Goal: Contribute content: Contribute content

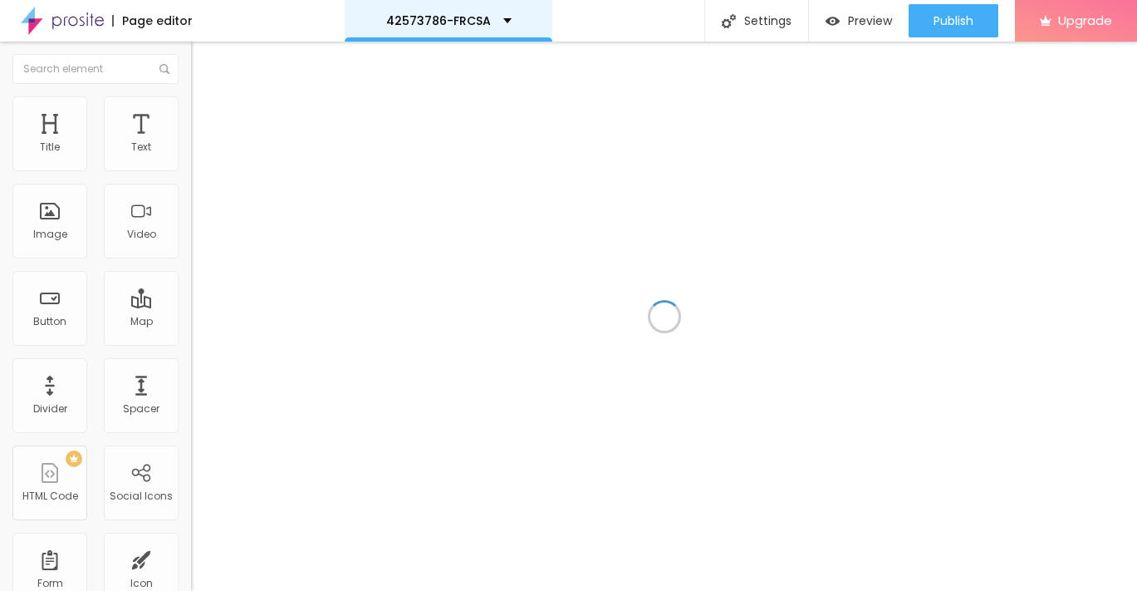
drag, startPoint x: 61, startPoint y: 223, endPoint x: 541, endPoint y: 2, distance: 527.9
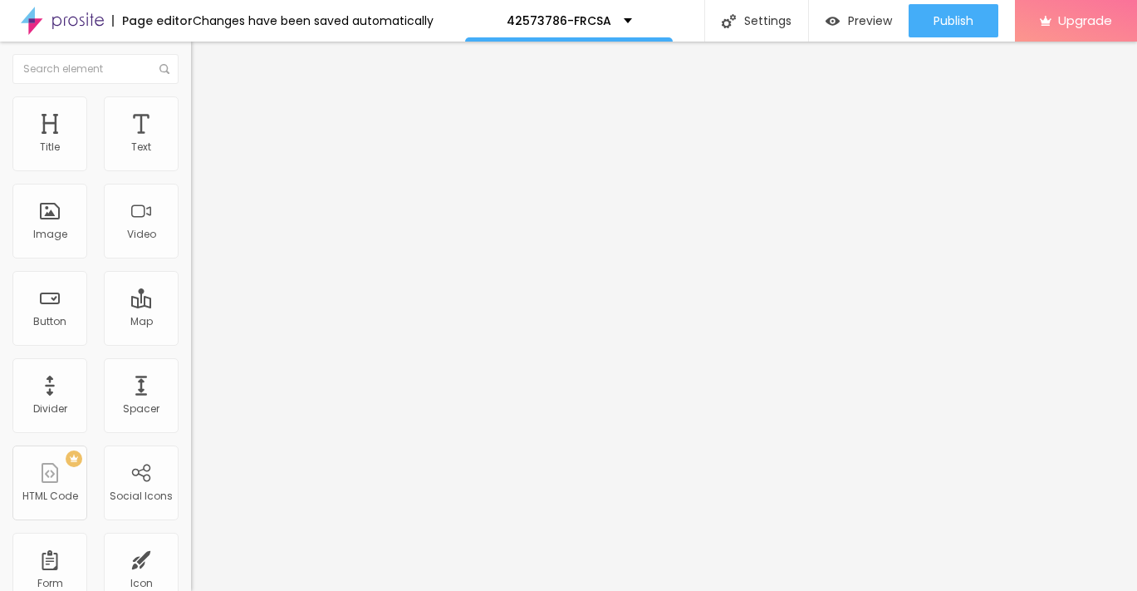
click at [191, 143] on span "Add image" at bounding box center [225, 136] width 68 height 14
click at [206, 115] on span "Style" at bounding box center [218, 108] width 24 height 14
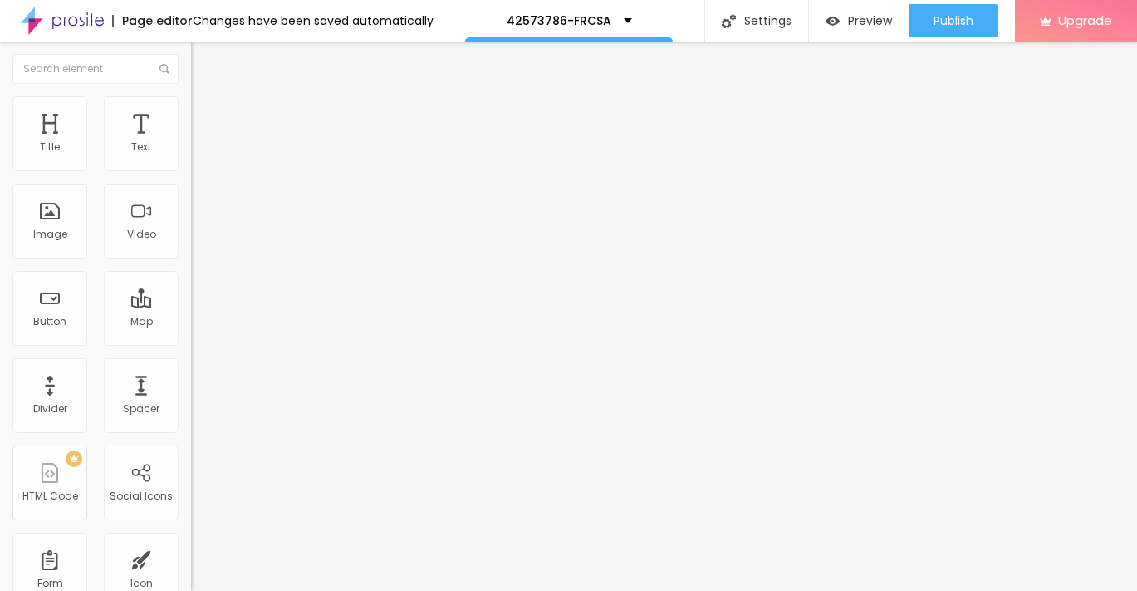
type input "95"
type input "85"
type input "75"
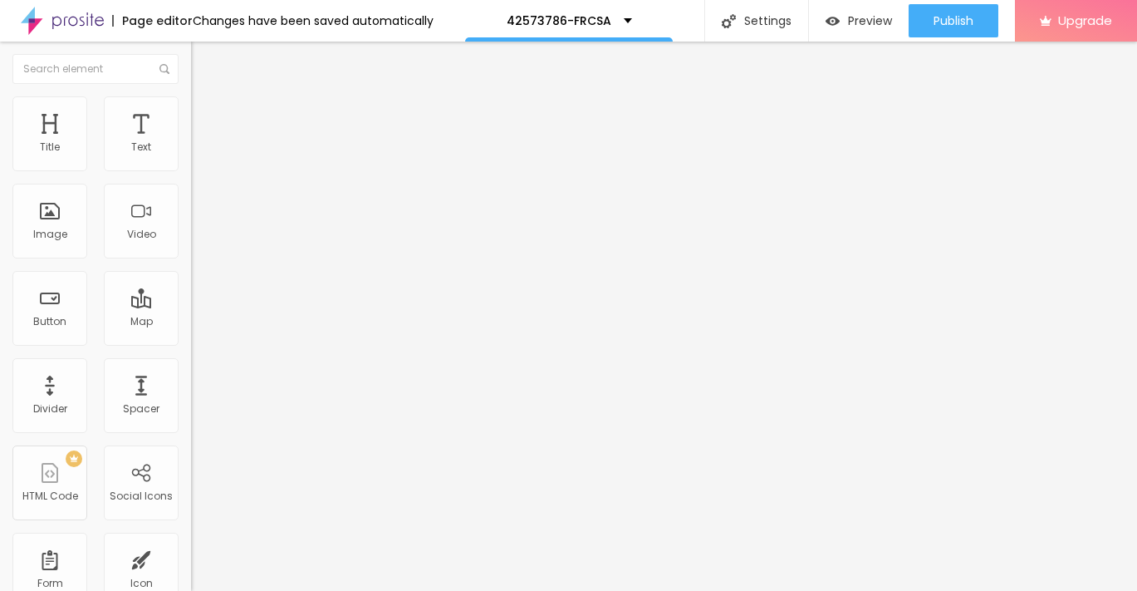
type input "75"
type input "65"
type input "55"
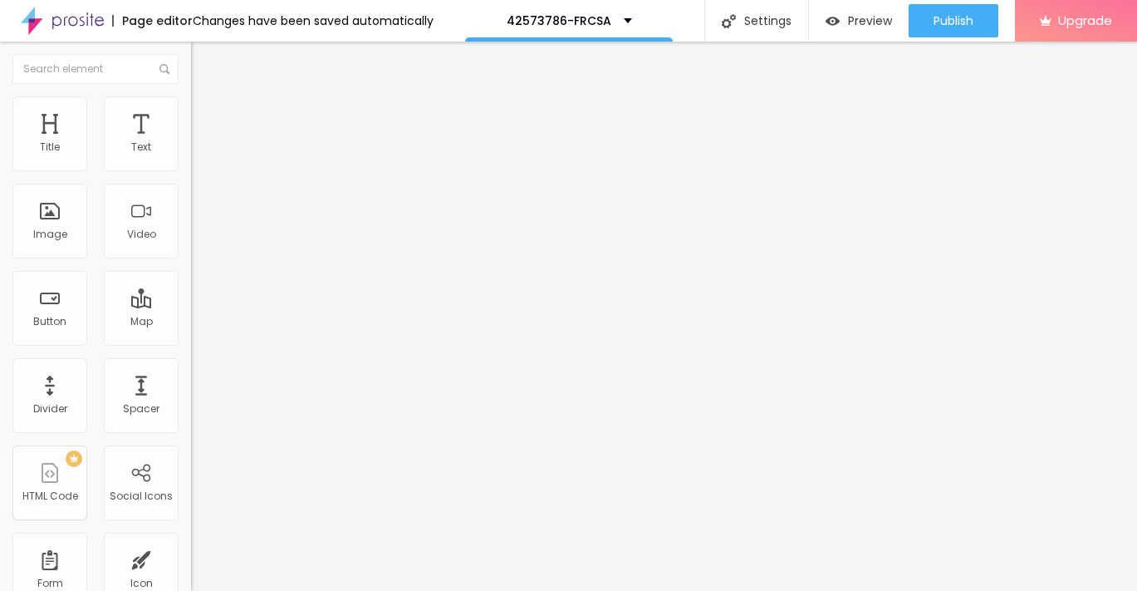
type input "50"
type input "40"
type input "35"
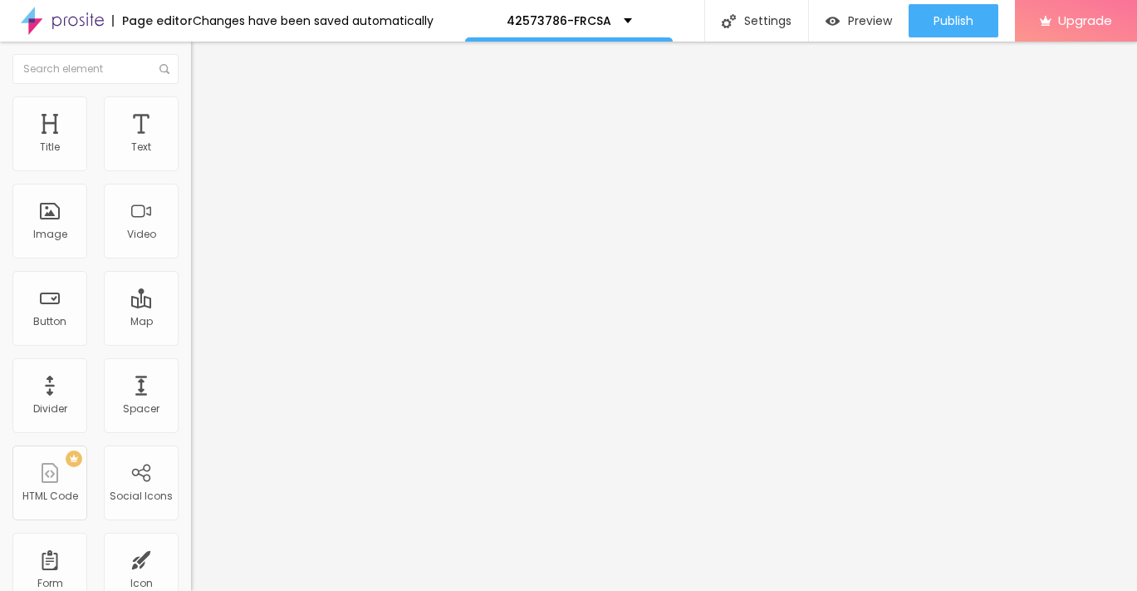
type input "35"
type input "30"
type input "25"
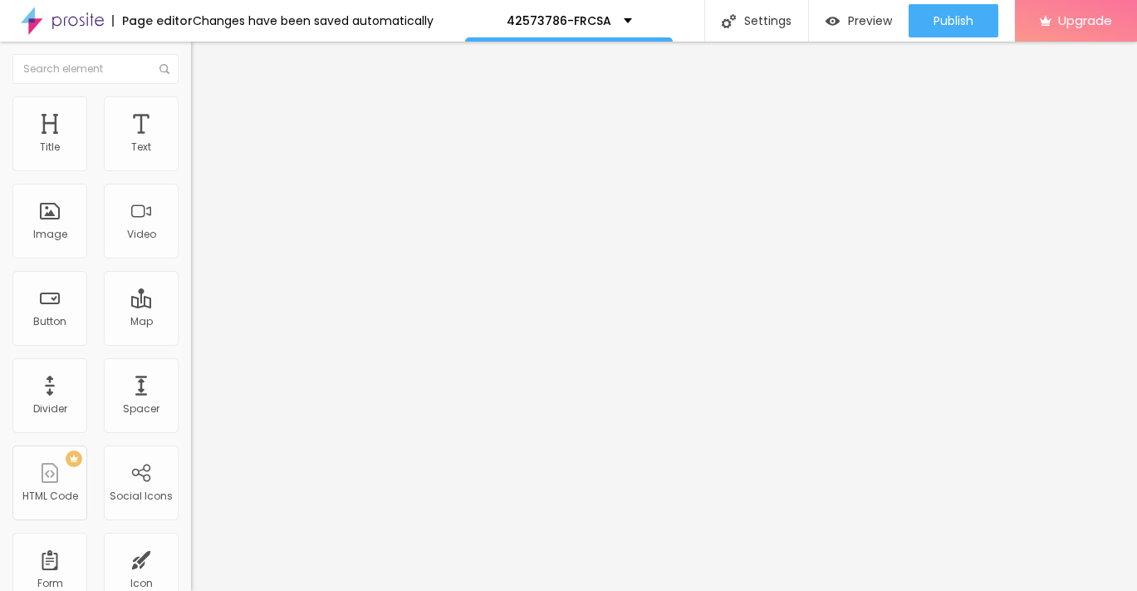
type input "20"
type input "15"
type input "10"
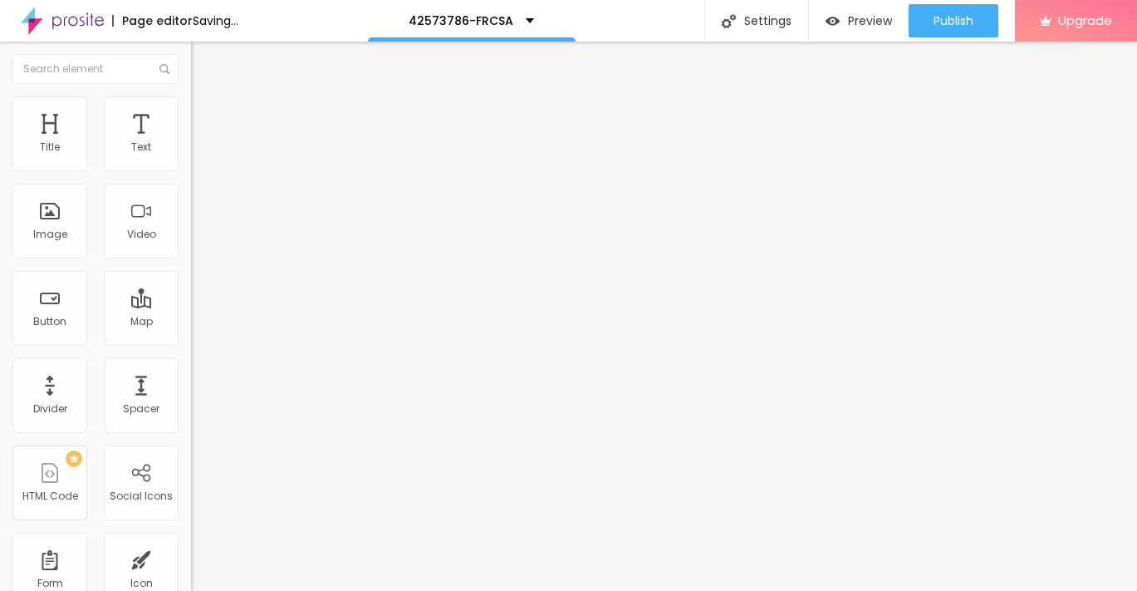
drag, startPoint x: 177, startPoint y: 174, endPoint x: -24, endPoint y: 171, distance: 201.1
type input "10"
click at [191, 170] on input "range" at bounding box center [244, 163] width 107 height 13
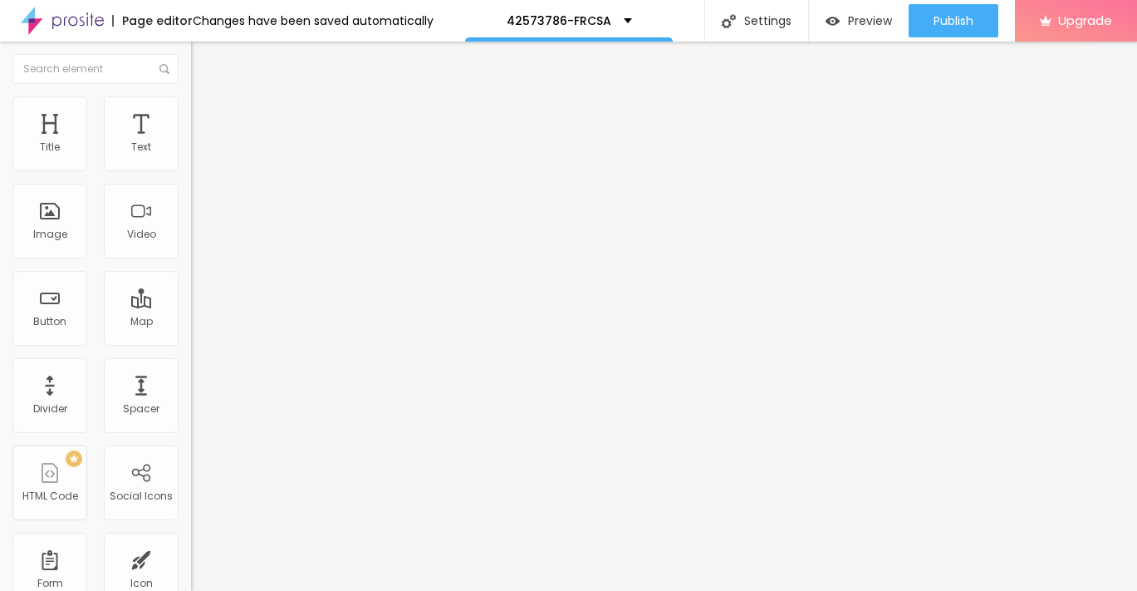
click at [204, 54] on img "button" at bounding box center [210, 60] width 13 height 13
click at [131, 141] on div "Text" at bounding box center [141, 147] width 20 height 12
click at [204, 59] on img "button" at bounding box center [210, 60] width 13 height 13
click at [144, 150] on div "Text" at bounding box center [141, 147] width 20 height 12
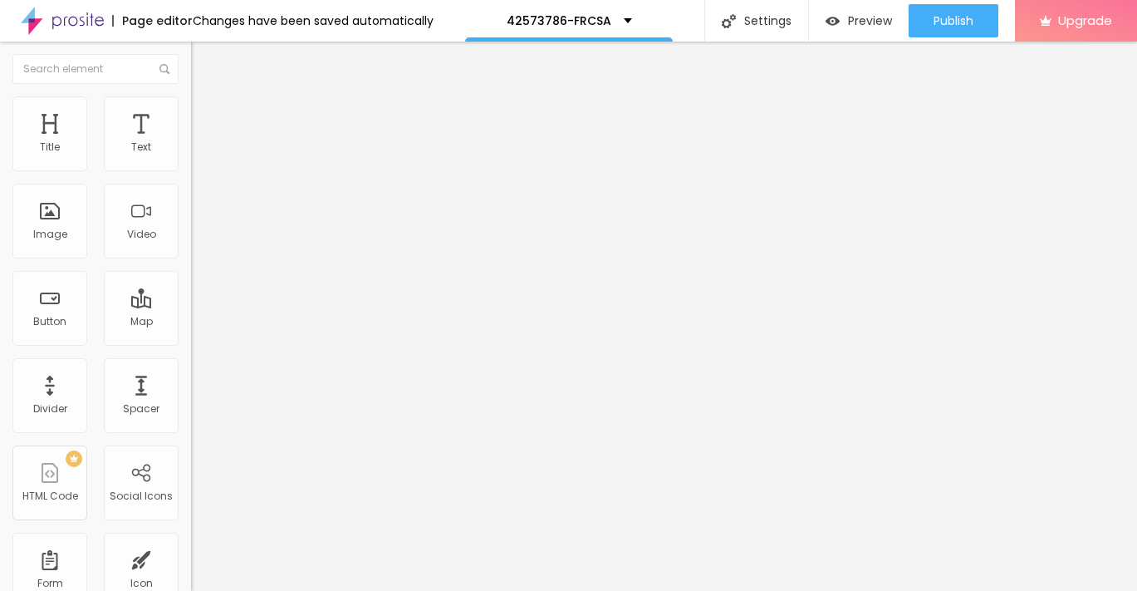
click at [198, 155] on icon "button" at bounding box center [203, 150] width 10 height 10
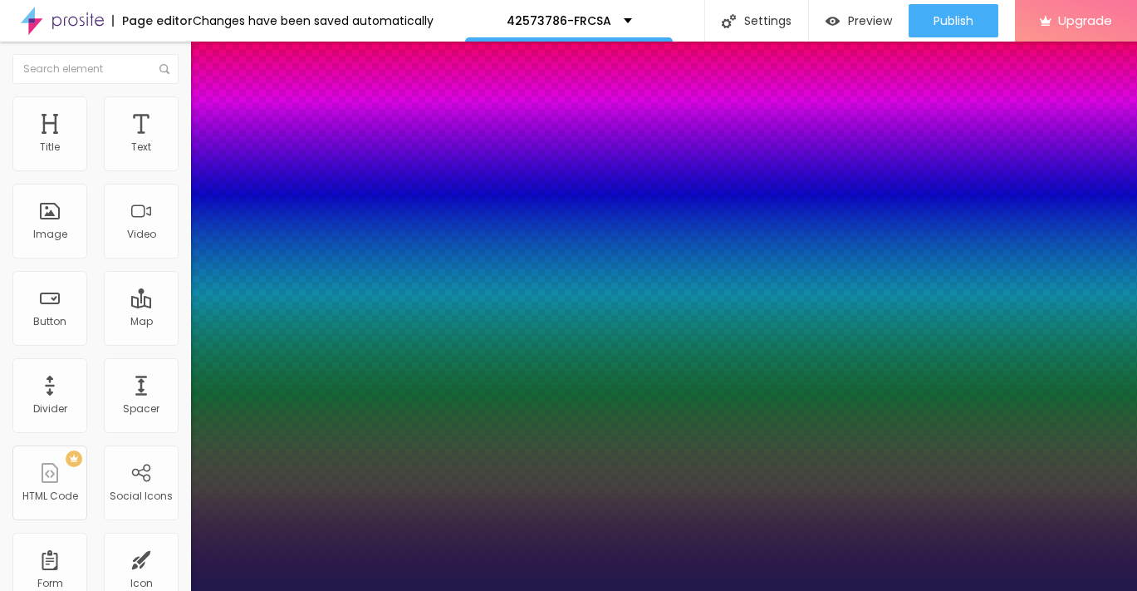
type input "1"
type input "10"
type input "1"
type input "12"
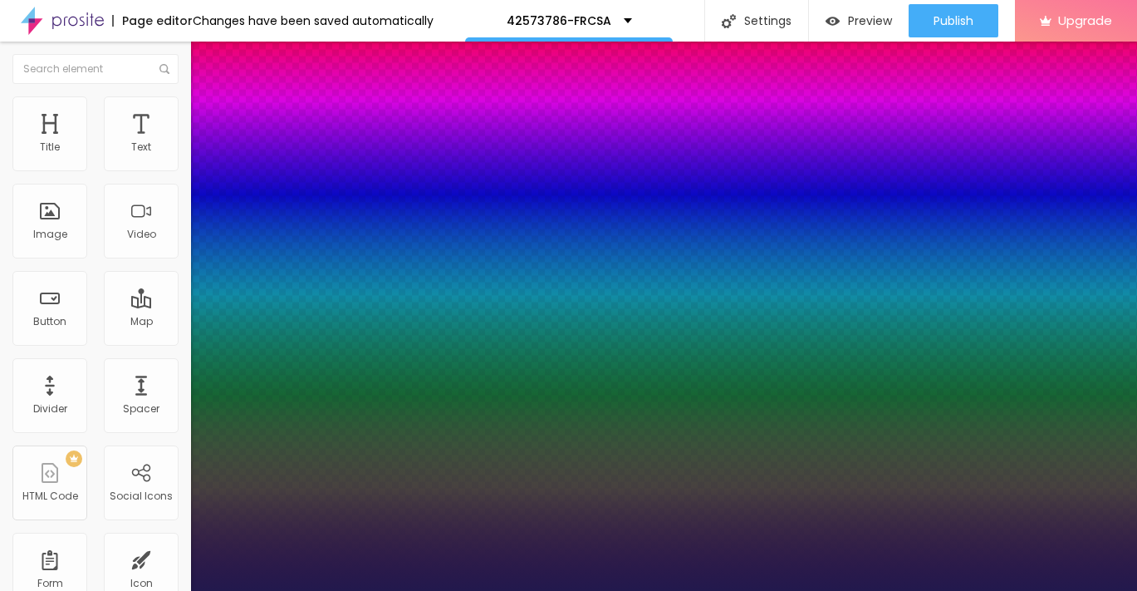
type input "12"
type input "1"
type input "14"
type input "1"
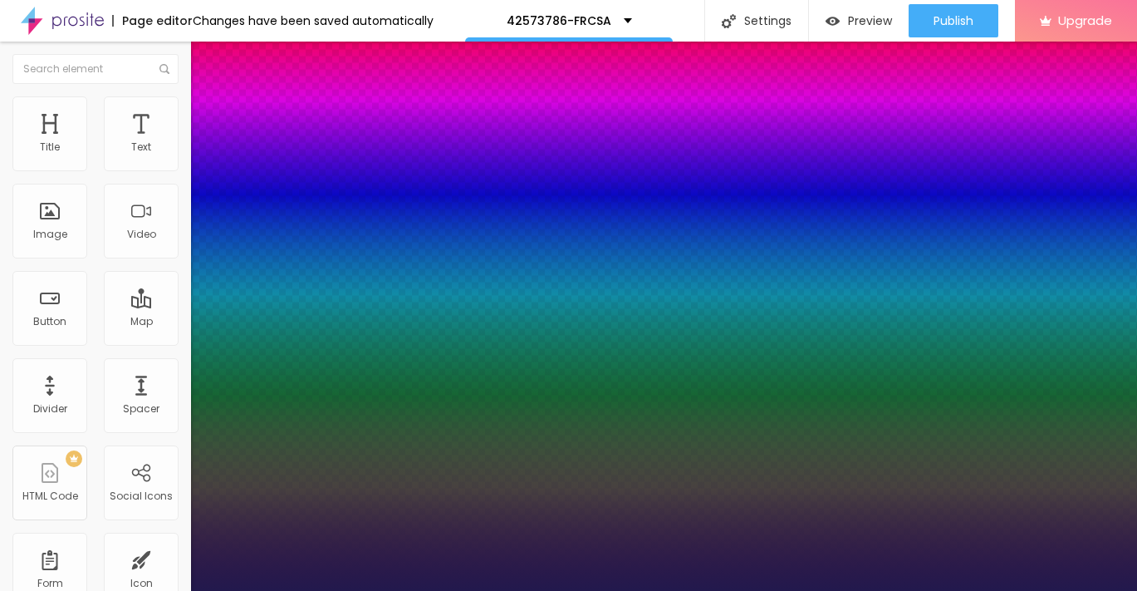
type input "16"
type input "1"
type input "18"
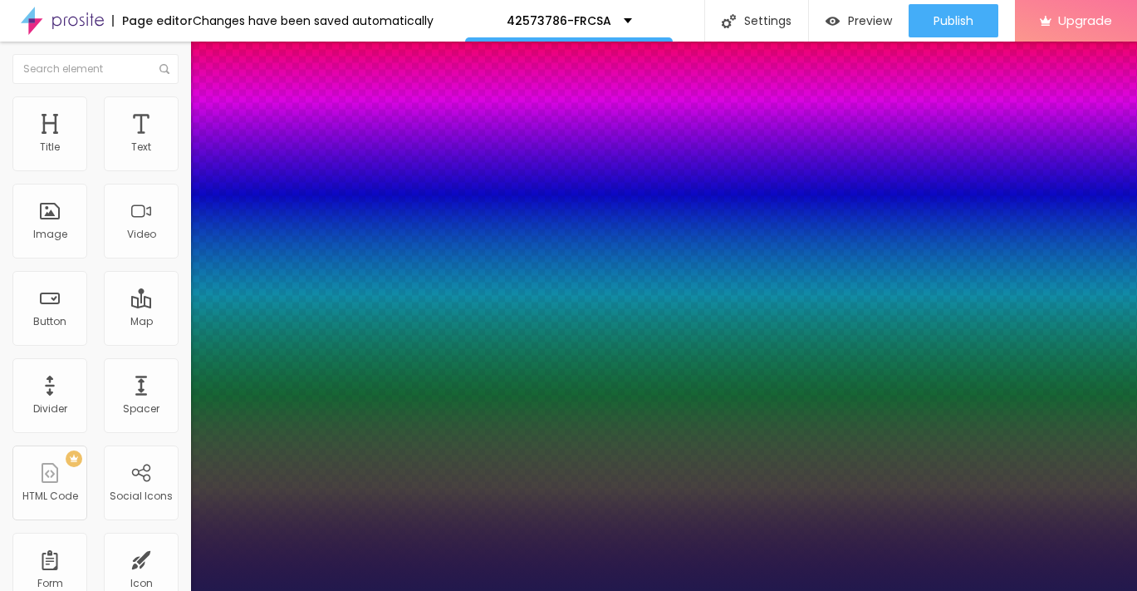
type input "1"
type input "21"
type input "1"
type input "22"
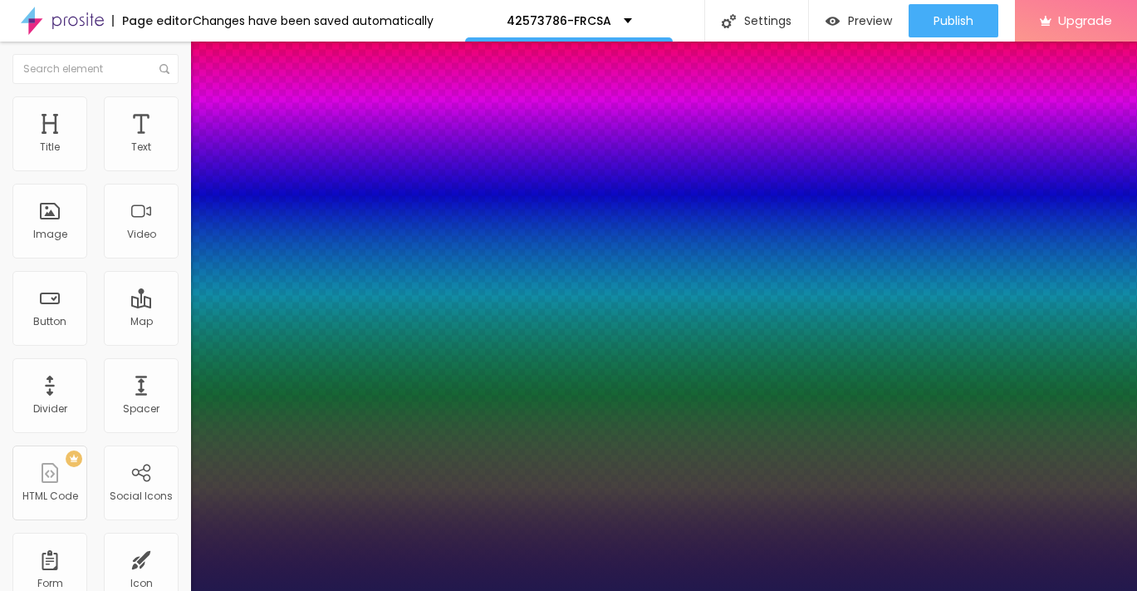
type input "22"
type input "1"
type input "24"
type input "1"
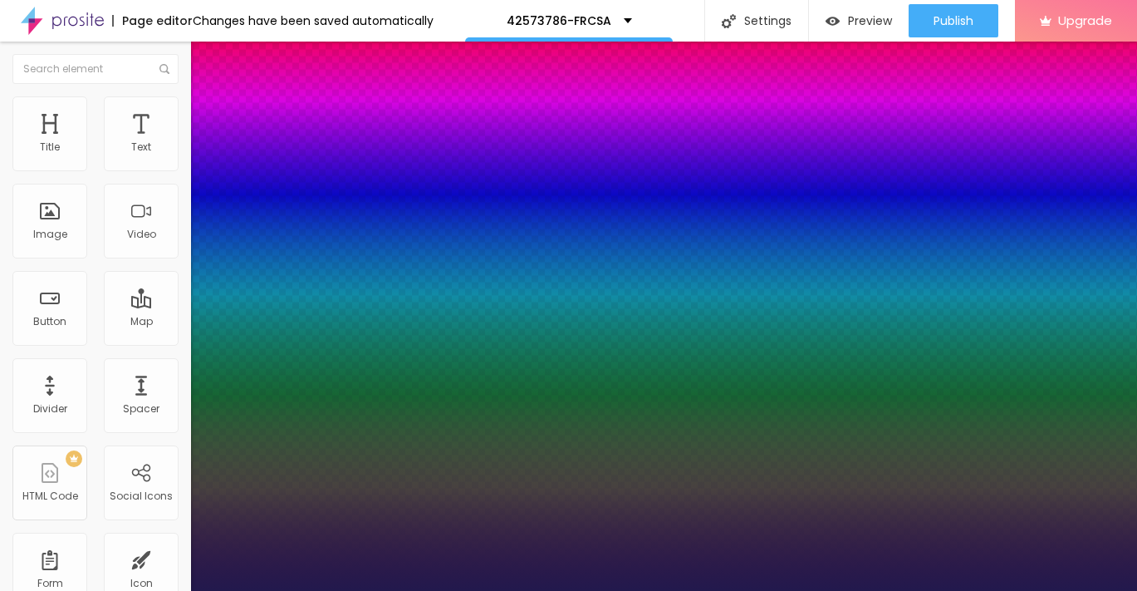
type input "25"
type input "1"
type input "26"
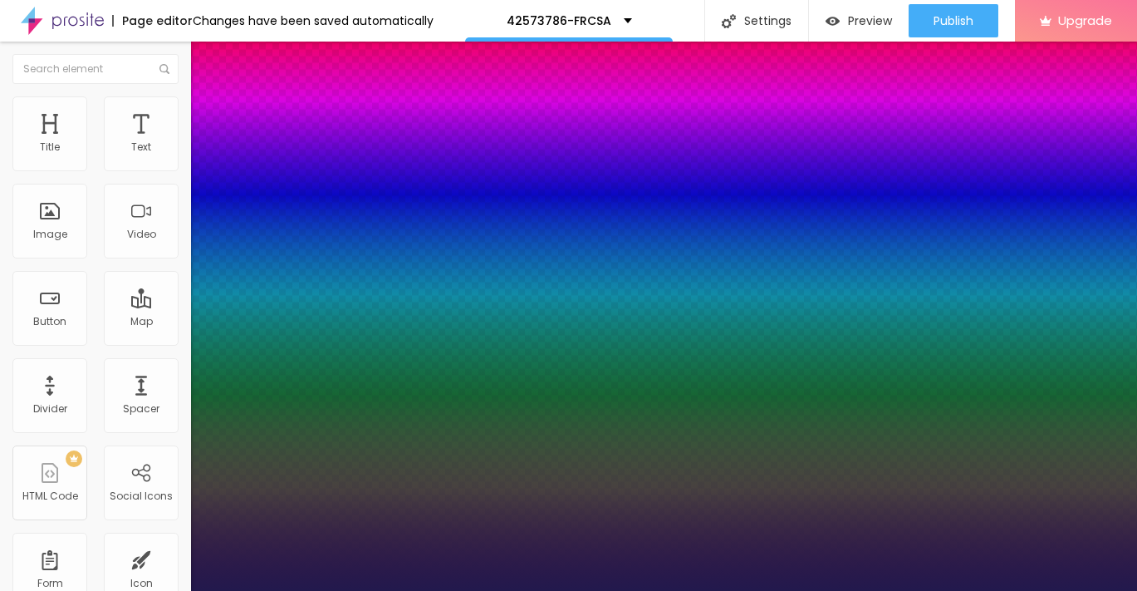
type input "1"
type input "27"
type input "1"
type input "28"
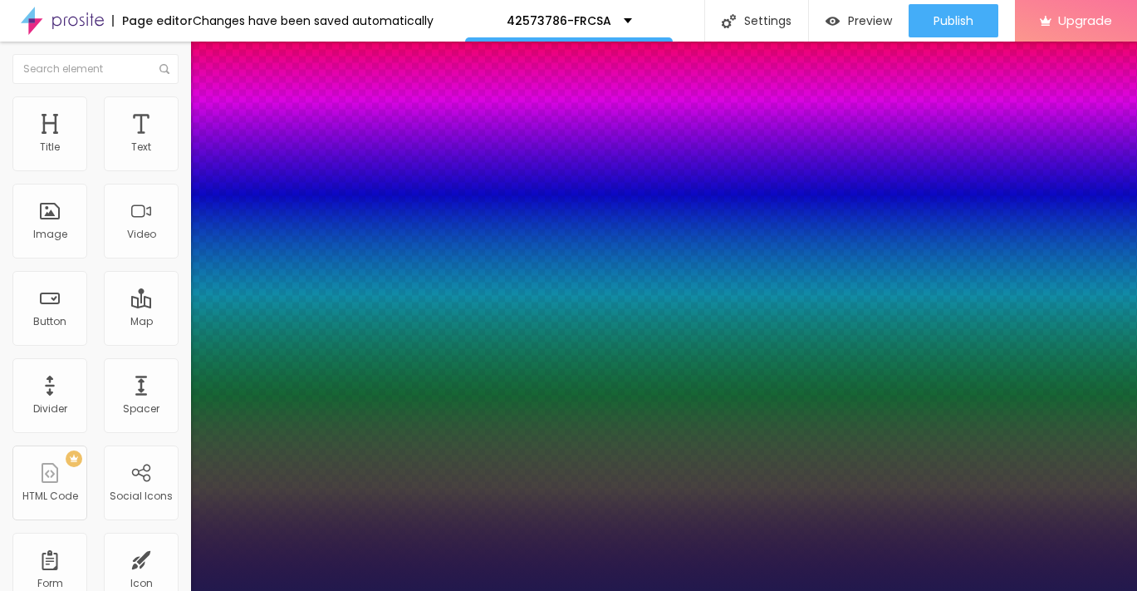
type input "28"
type input "1"
type input "29"
type input "1"
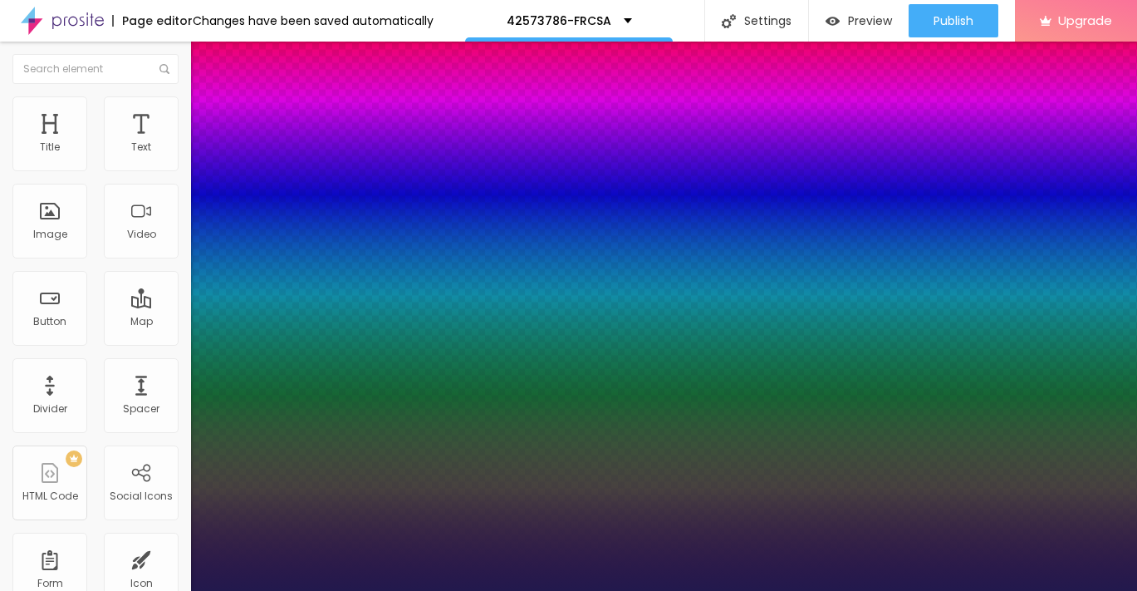
type input "30"
type input "1"
type input "31"
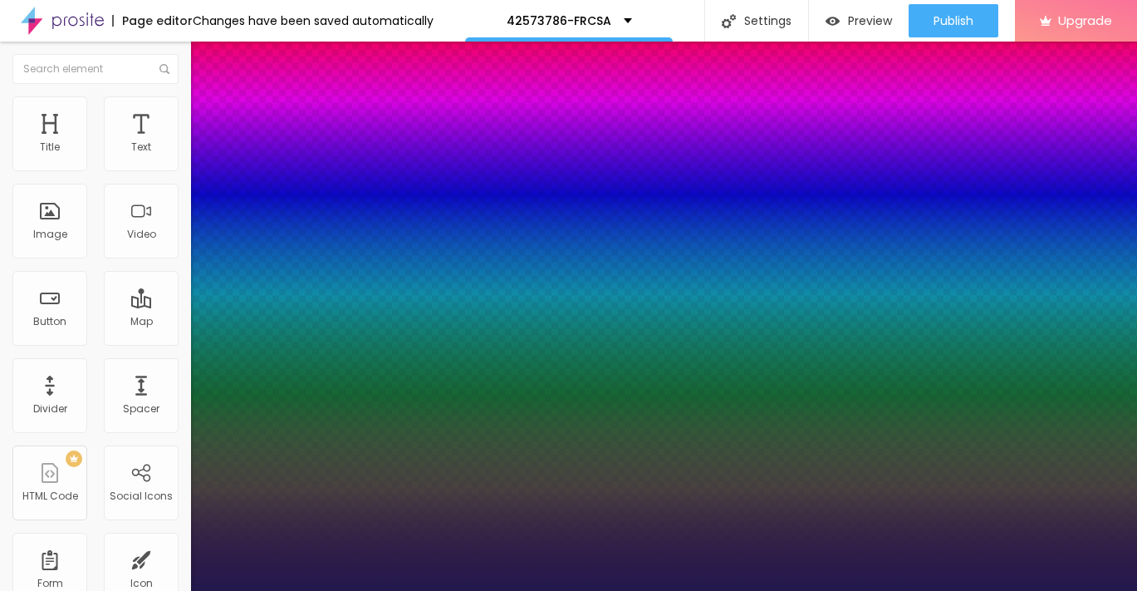
type input "1"
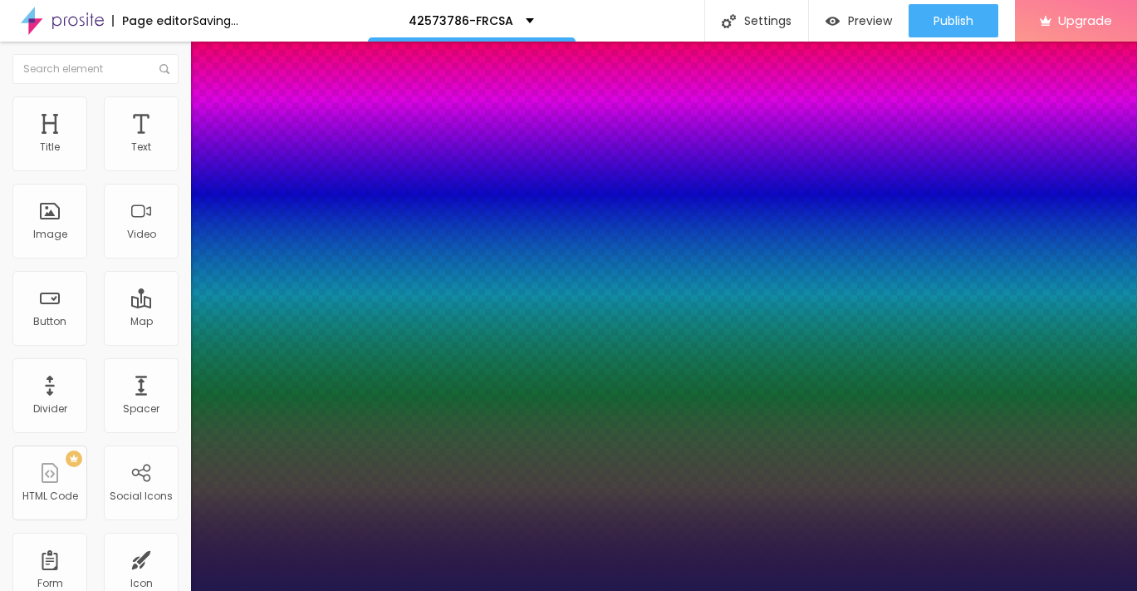
type input "30"
type input "1"
type input "29"
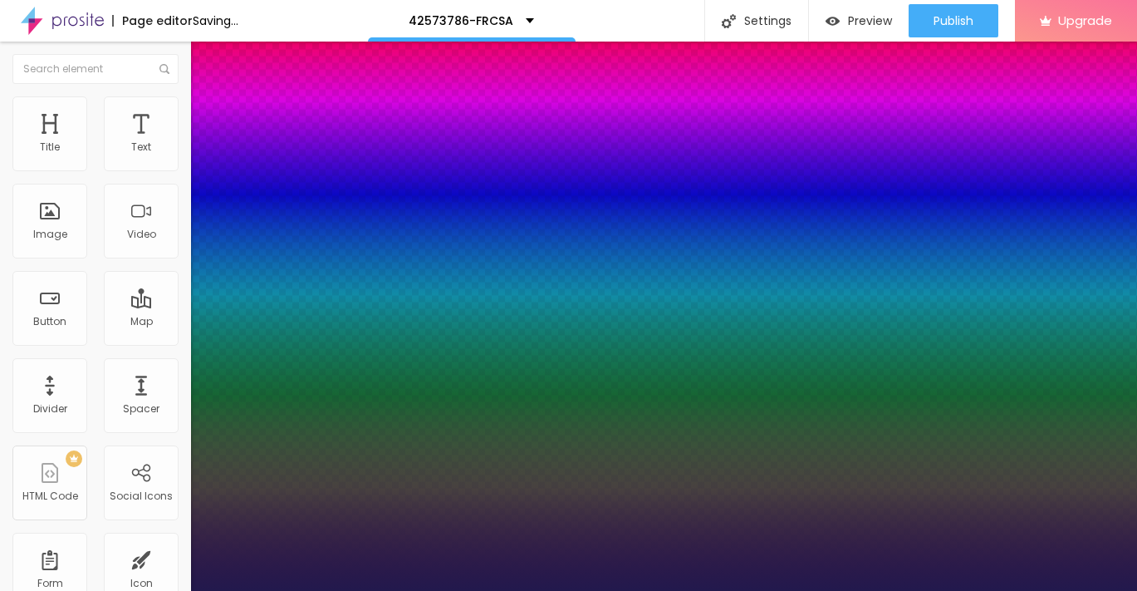
type input "1"
type input "28"
type input "1"
type input "27"
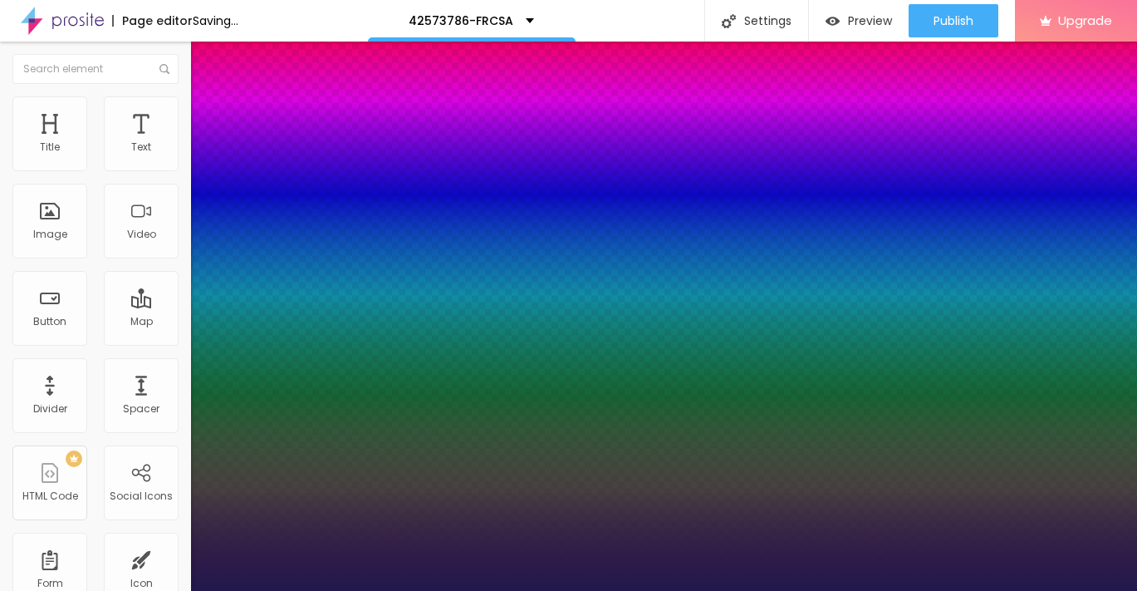
type input "27"
type input "1"
type input "26"
type input "1"
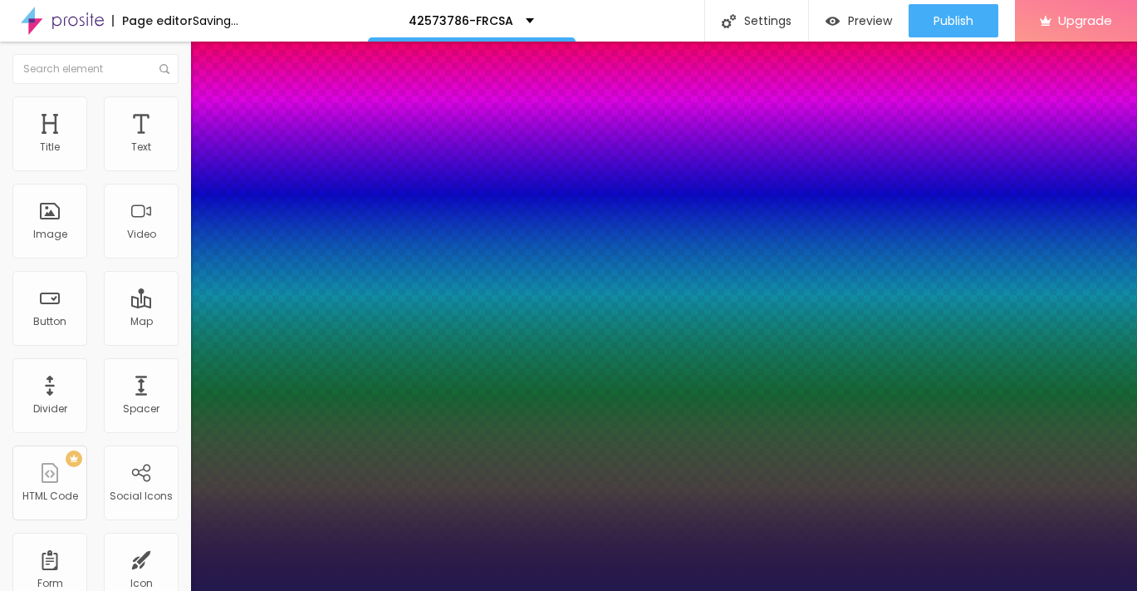
type input "25"
type input "1"
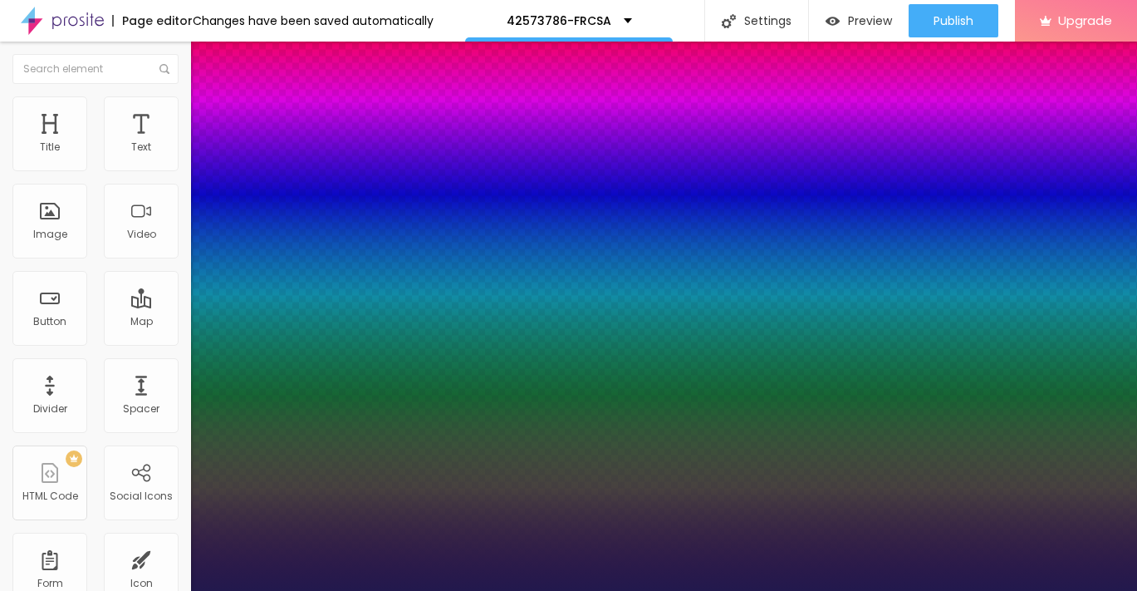
drag, startPoint x: 215, startPoint y: 282, endPoint x: 236, endPoint y: 283, distance: 20.8
type input "25"
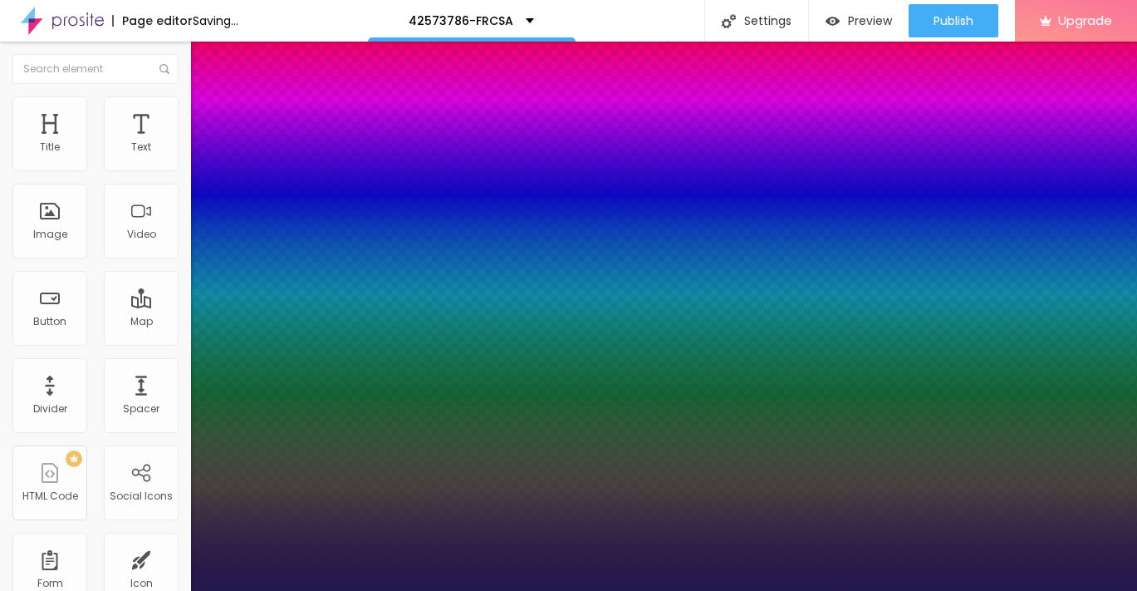
type input "1"
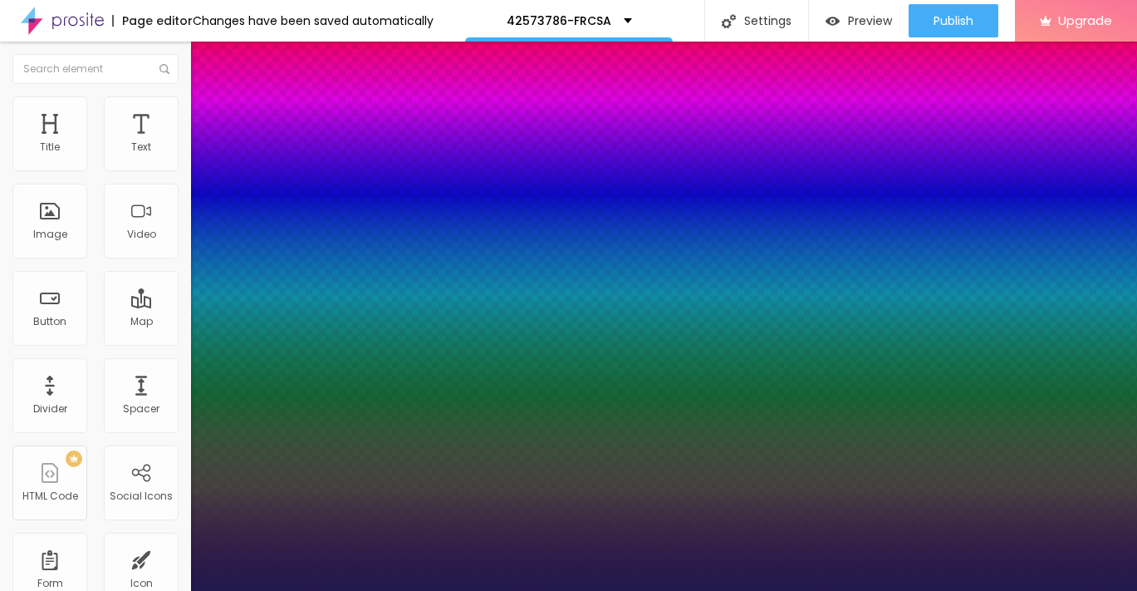
click at [17, 590] on div at bounding box center [568, 591] width 1137 height 0
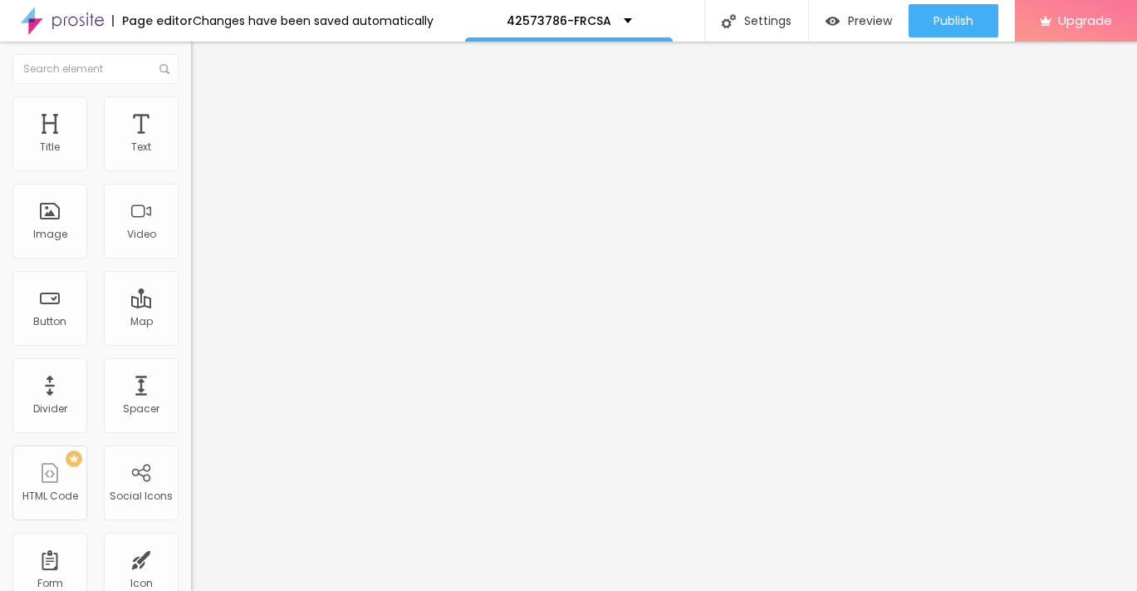
click at [191, 52] on button "Edit Text" at bounding box center [286, 61] width 191 height 38
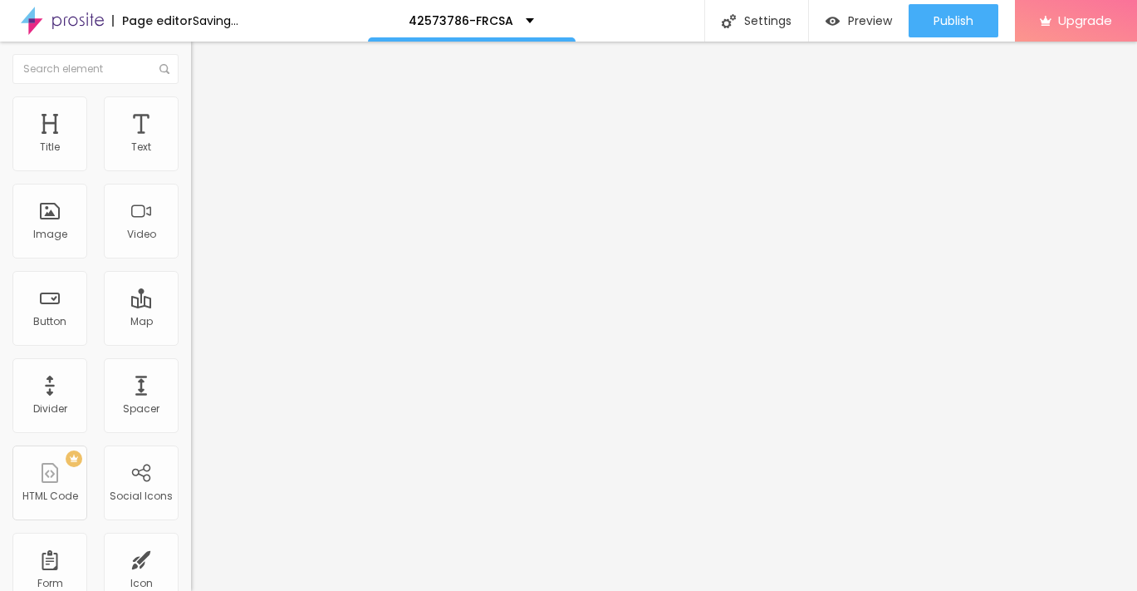
click at [191, 156] on input "Click me" at bounding box center [290, 148] width 199 height 17
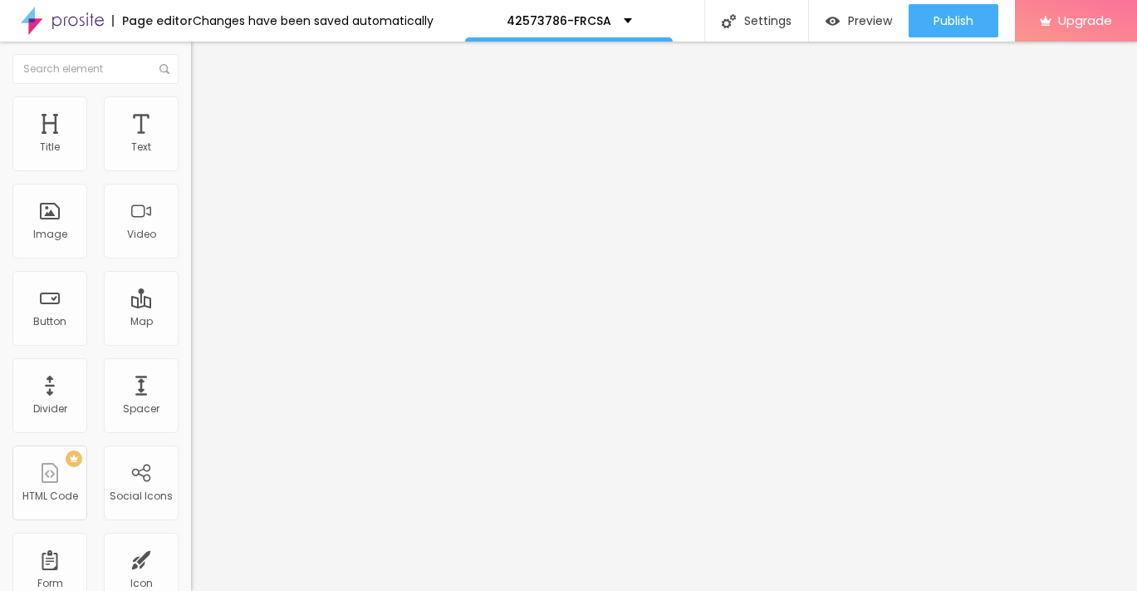
click at [191, 156] on input "Click me" at bounding box center [290, 148] width 199 height 17
paste input "→ VIEW DOCUMENT HERE"
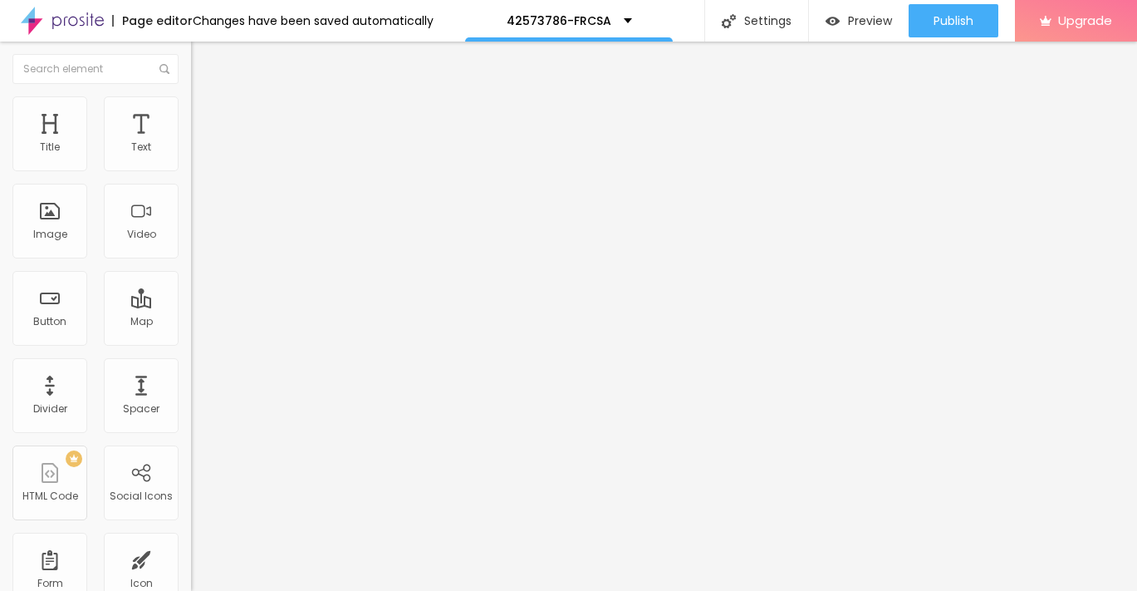
type input "→ VIEW DOCUMENT HERE"
click at [206, 115] on span "Style" at bounding box center [218, 108] width 24 height 14
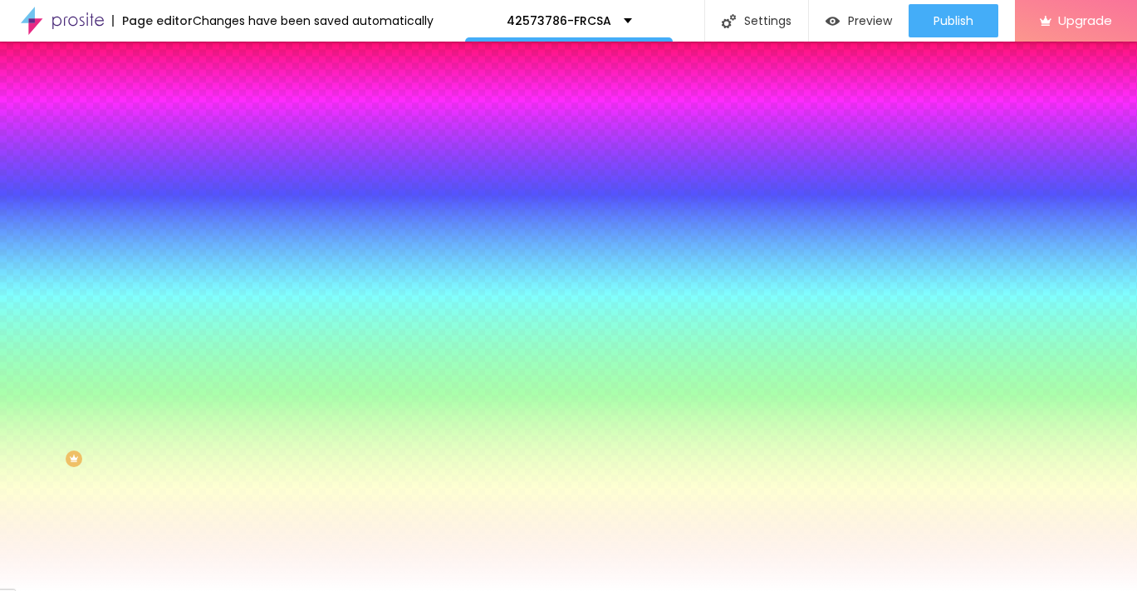
click at [199, 208] on icon "button" at bounding box center [202, 211] width 7 height 7
type input "15"
type input "16"
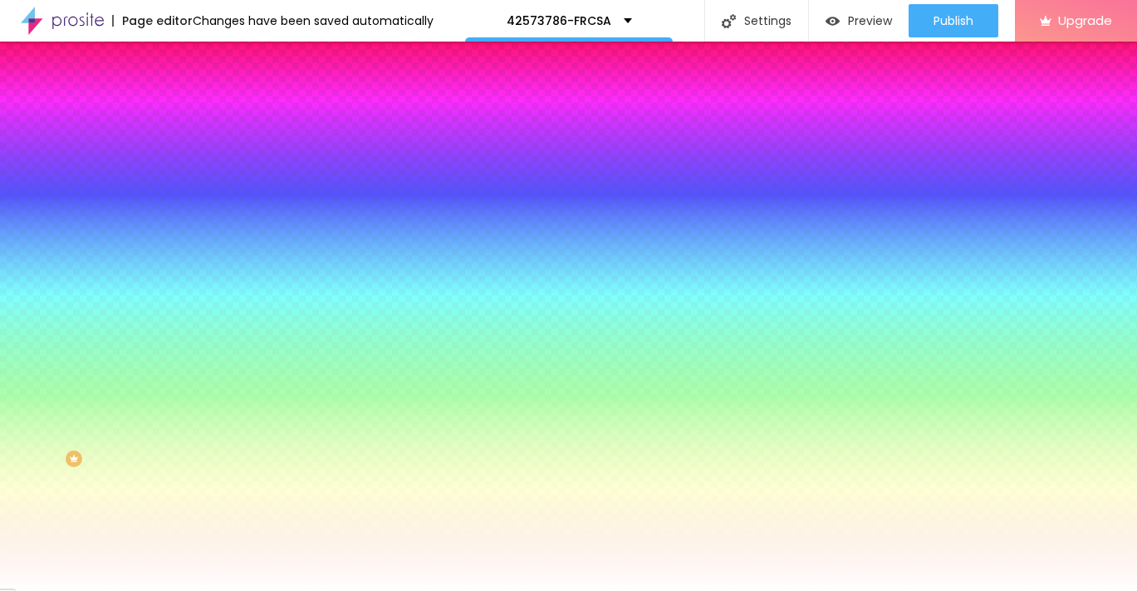
type input "17"
type input "18"
type input "19"
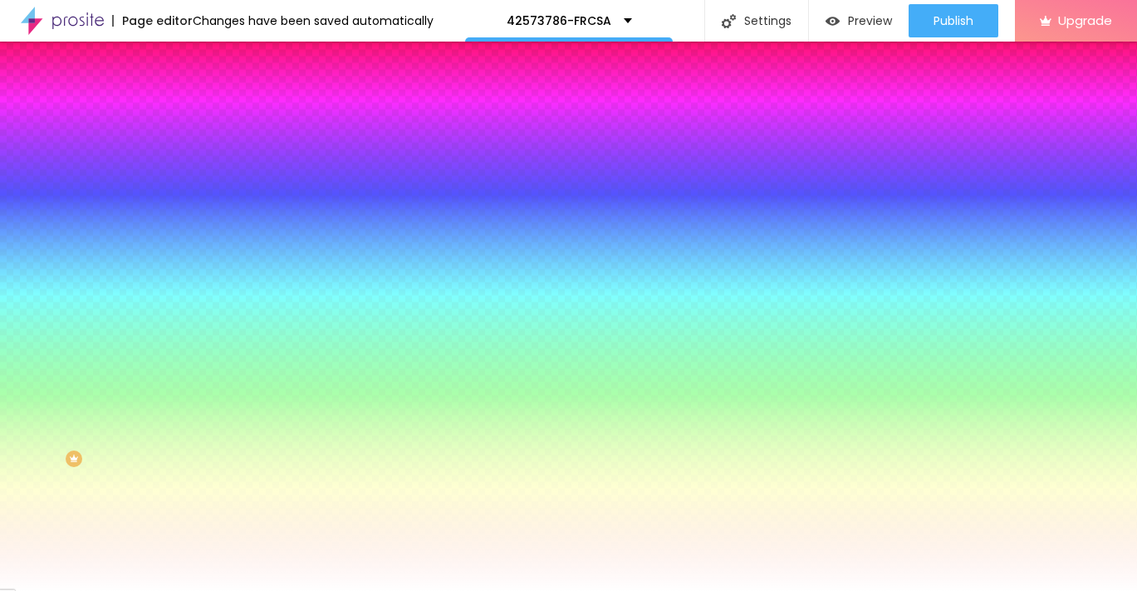
type input "19"
type input "20"
drag, startPoint x: 249, startPoint y: 322, endPoint x: 273, endPoint y: 325, distance: 23.4
type input "20"
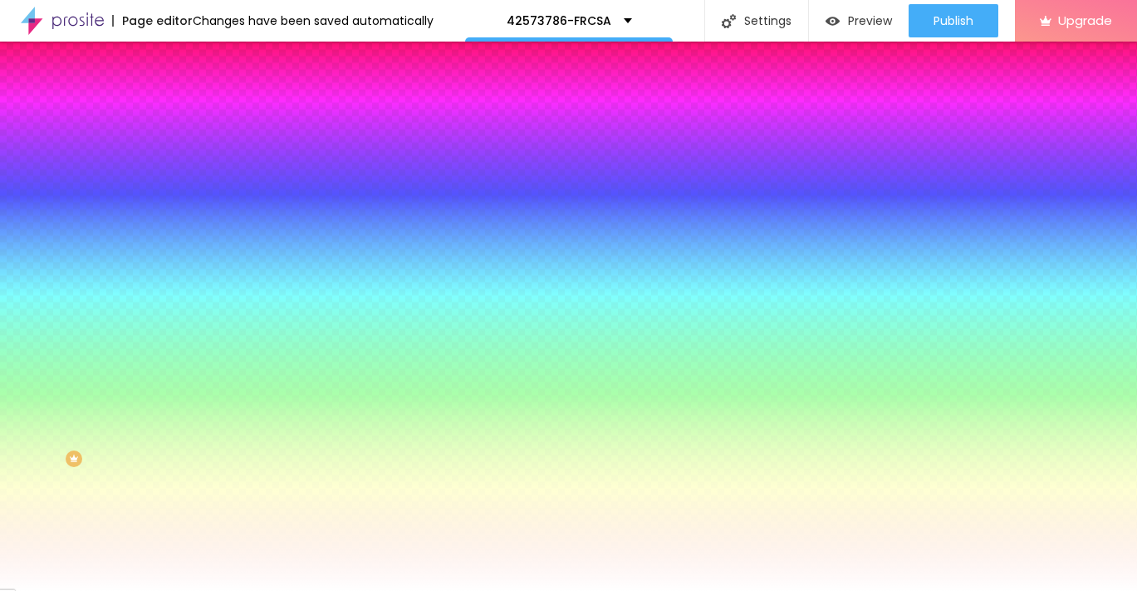
click at [165, 590] on div at bounding box center [568, 591] width 1137 height 0
click at [191, 113] on img at bounding box center [198, 120] width 15 height 15
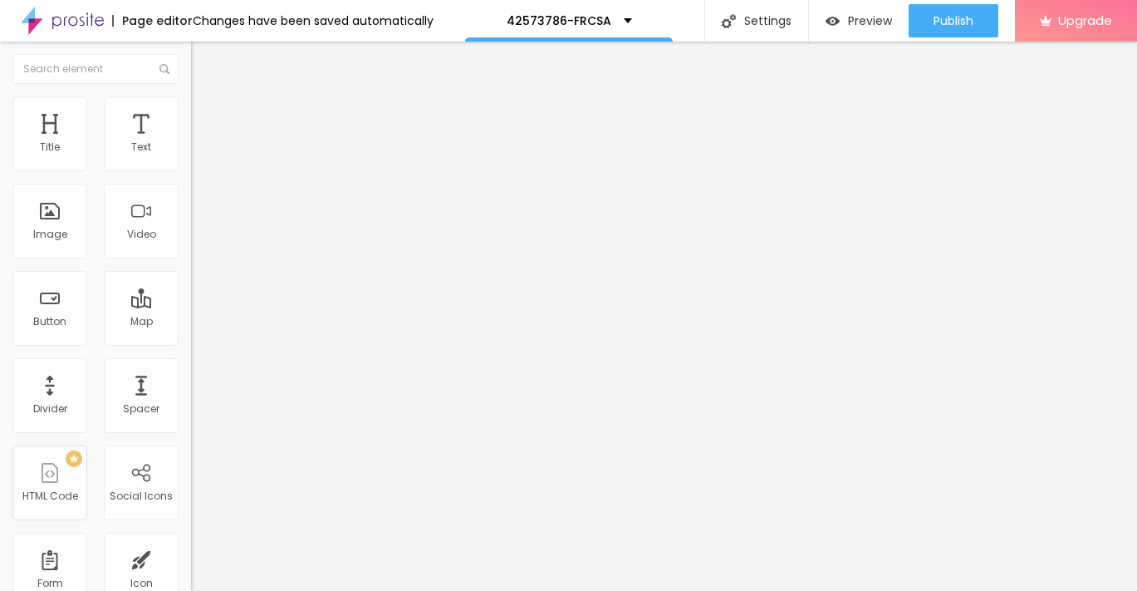
type input "11"
type input "12"
type input "13"
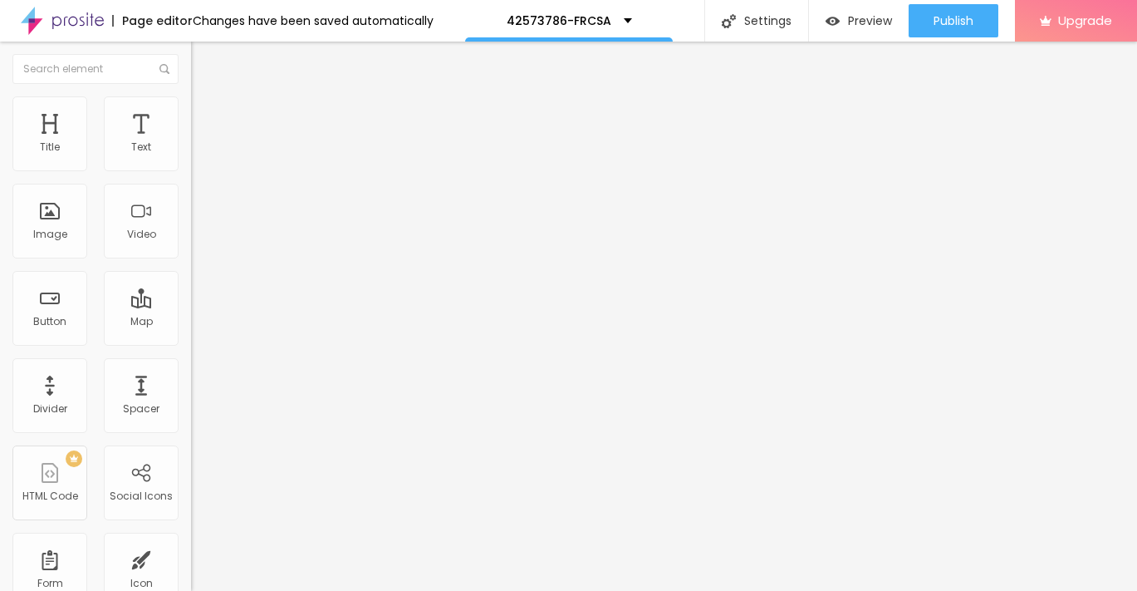
type input "13"
type input "14"
click at [191, 322] on input "range" at bounding box center [244, 328] width 107 height 13
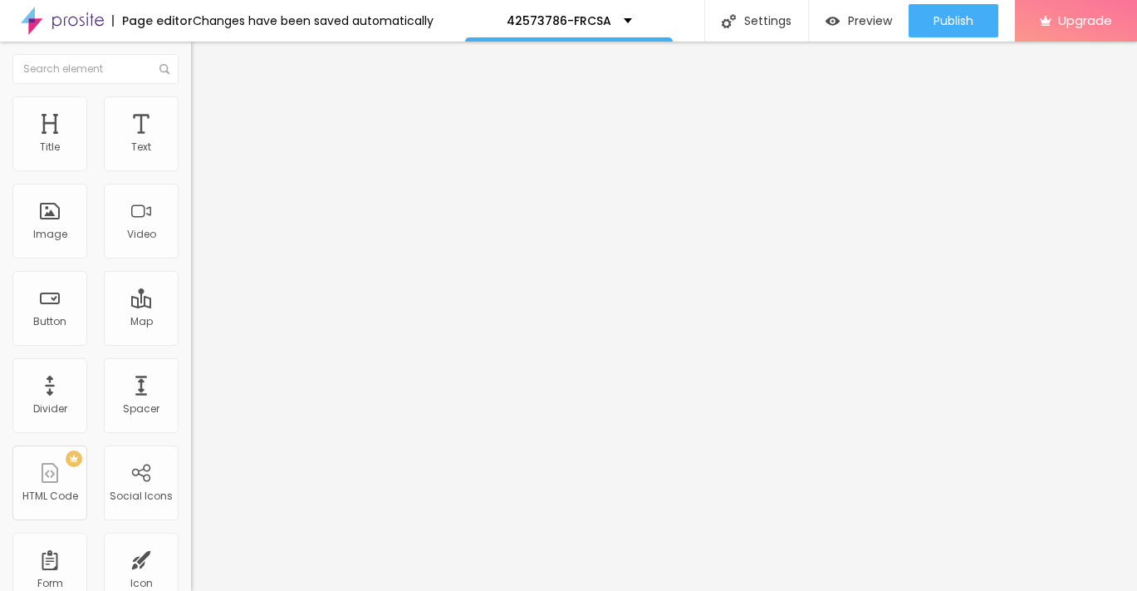
click at [204, 61] on img "button" at bounding box center [210, 60] width 13 height 13
click at [191, 342] on input "https://" at bounding box center [290, 334] width 199 height 17
click at [191, 342] on input "text" at bounding box center [290, 334] width 199 height 17
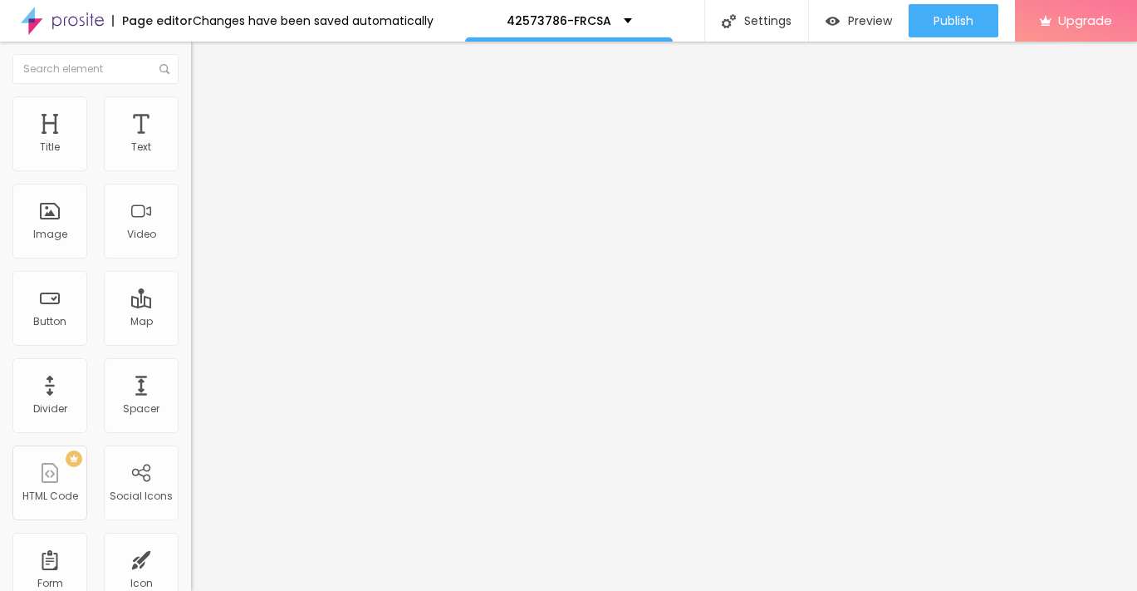
click at [191, 342] on input "text" at bounding box center [290, 334] width 199 height 17
paste input "[URL][DOMAIN_NAME]"
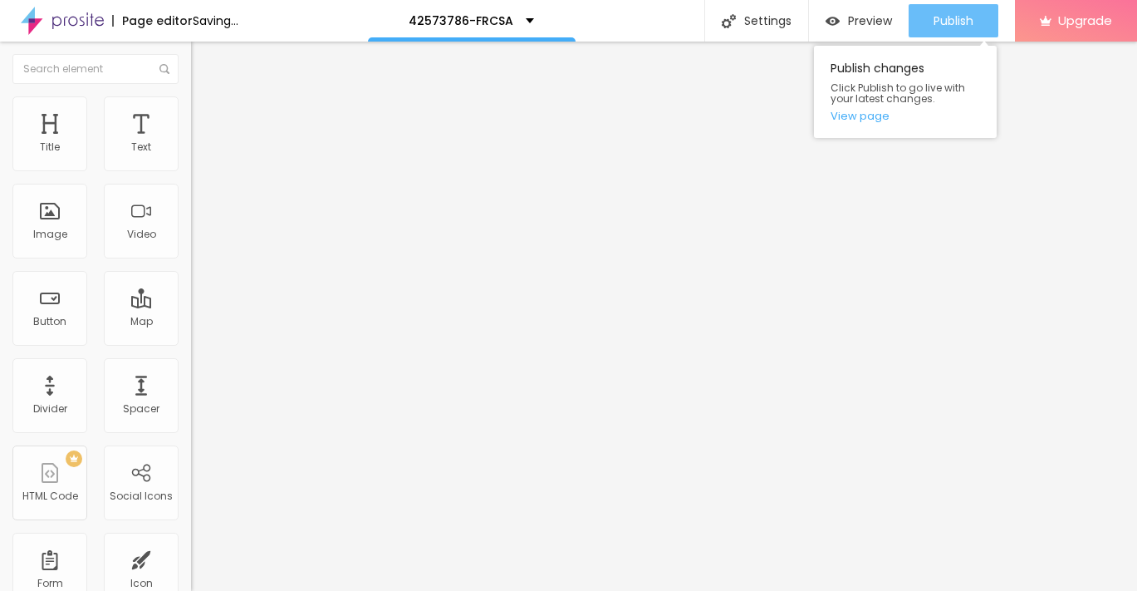
type input "[URL][DOMAIN_NAME]"
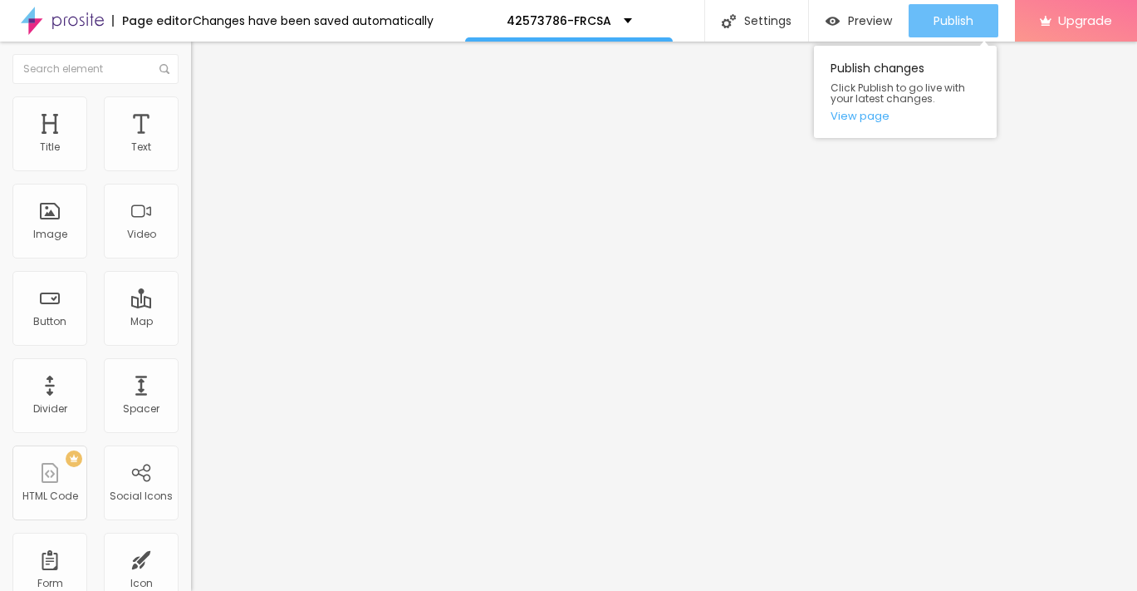
click at [954, 21] on span "Publish" at bounding box center [954, 20] width 40 height 13
